Goal: Task Accomplishment & Management: Complete application form

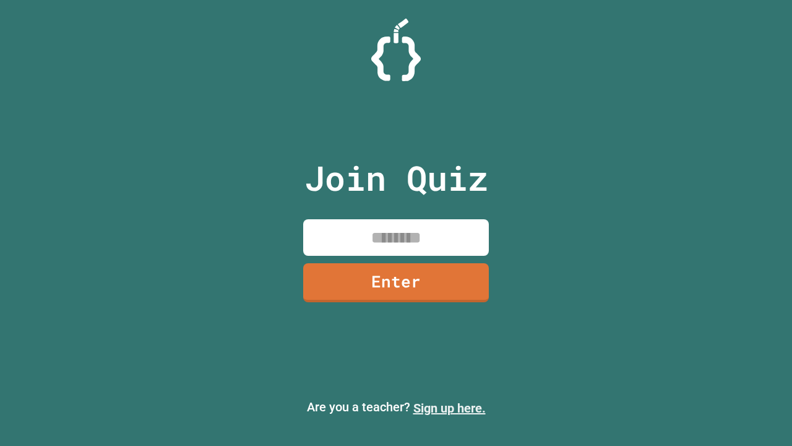
click at [449, 408] on link "Sign up here." at bounding box center [450, 408] width 72 height 15
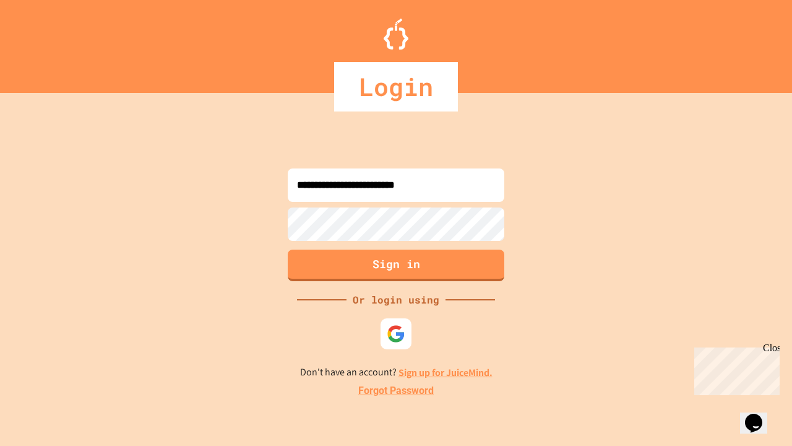
type input "**********"
